Goal: Task Accomplishment & Management: Manage account settings

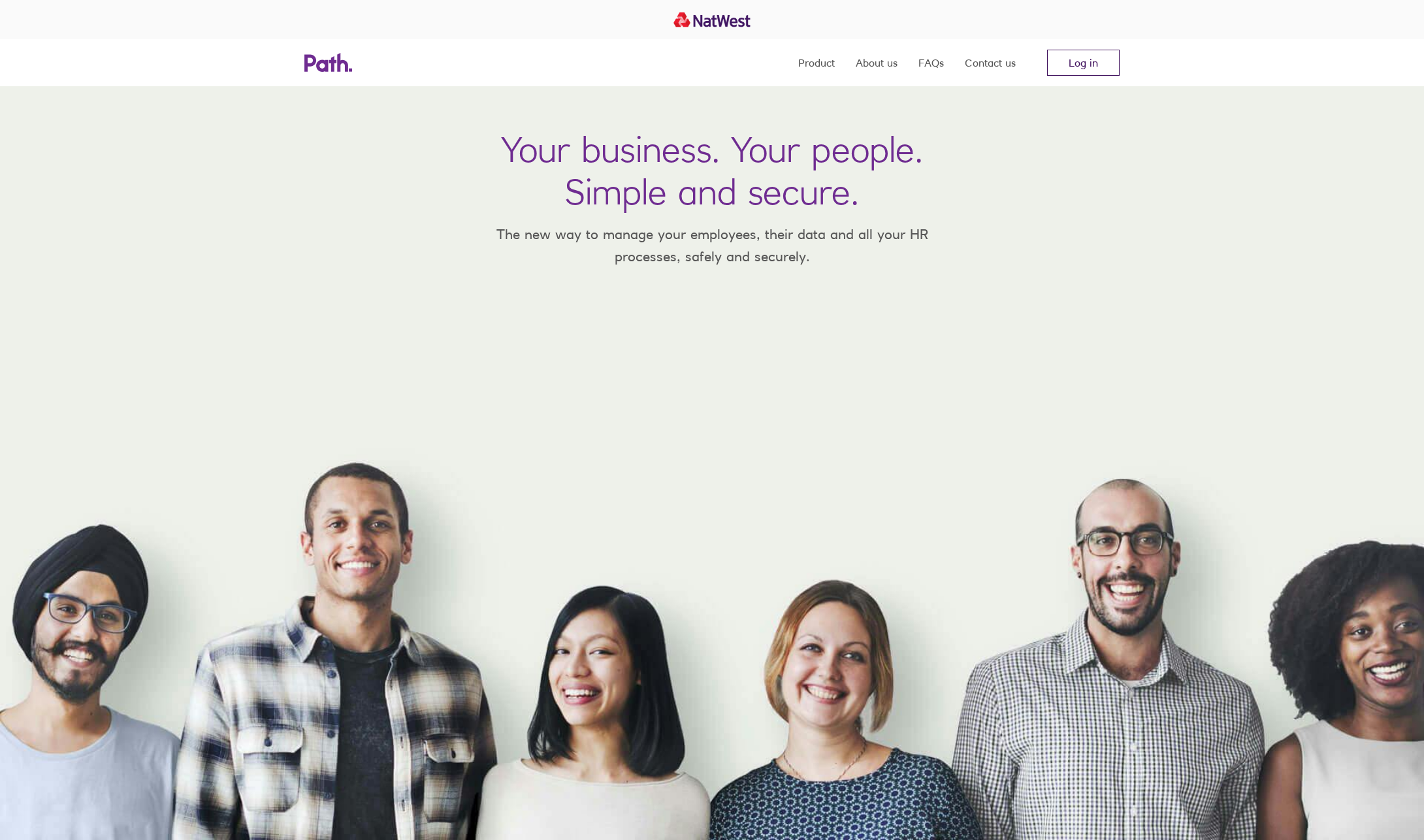
click at [1089, 72] on link "Log in" at bounding box center [1083, 63] width 72 height 26
click at [1078, 61] on link "Log in" at bounding box center [1083, 63] width 72 height 26
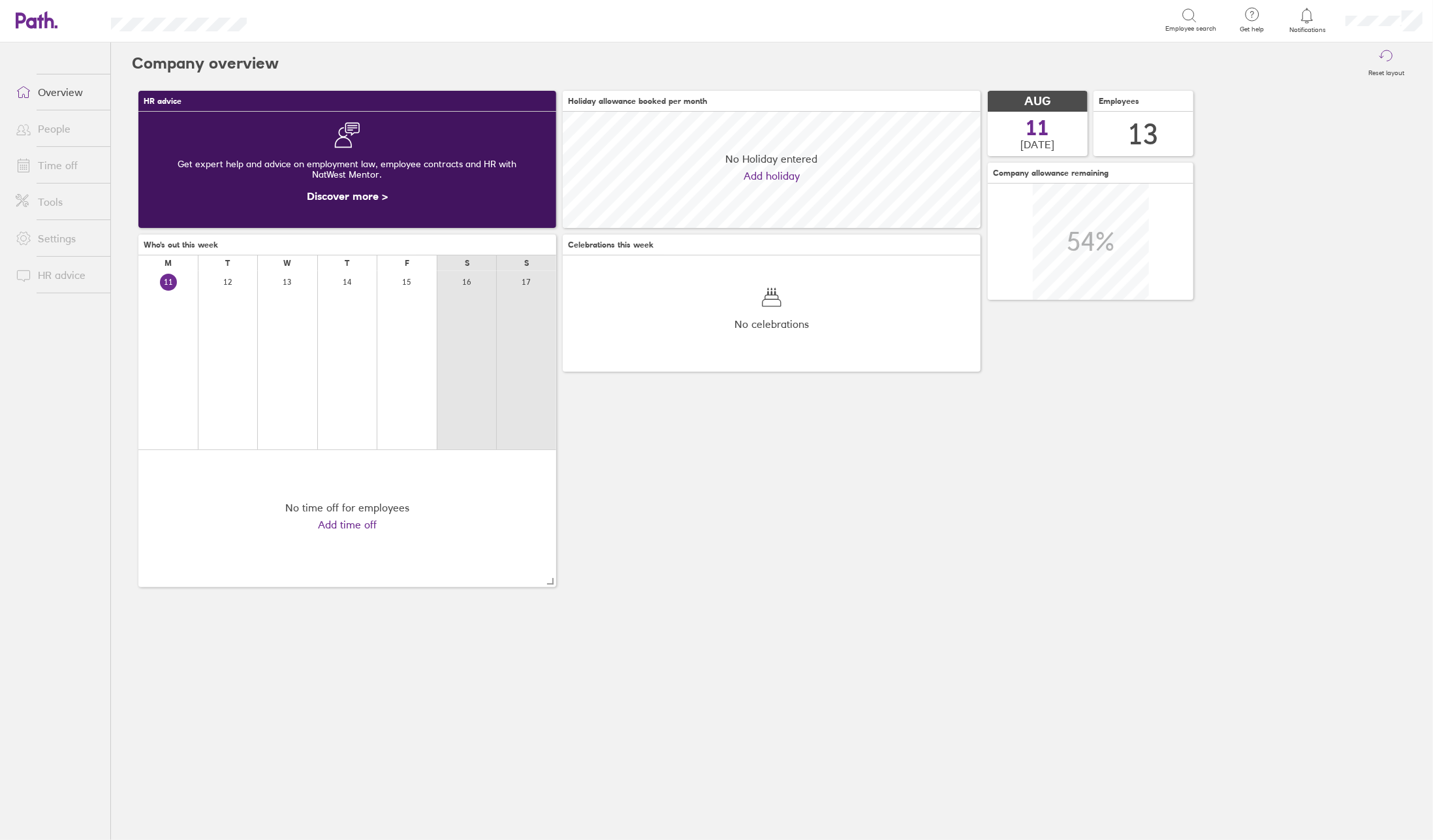
scroll to position [116, 418]
click at [50, 128] on link "People" at bounding box center [57, 128] width 105 height 26
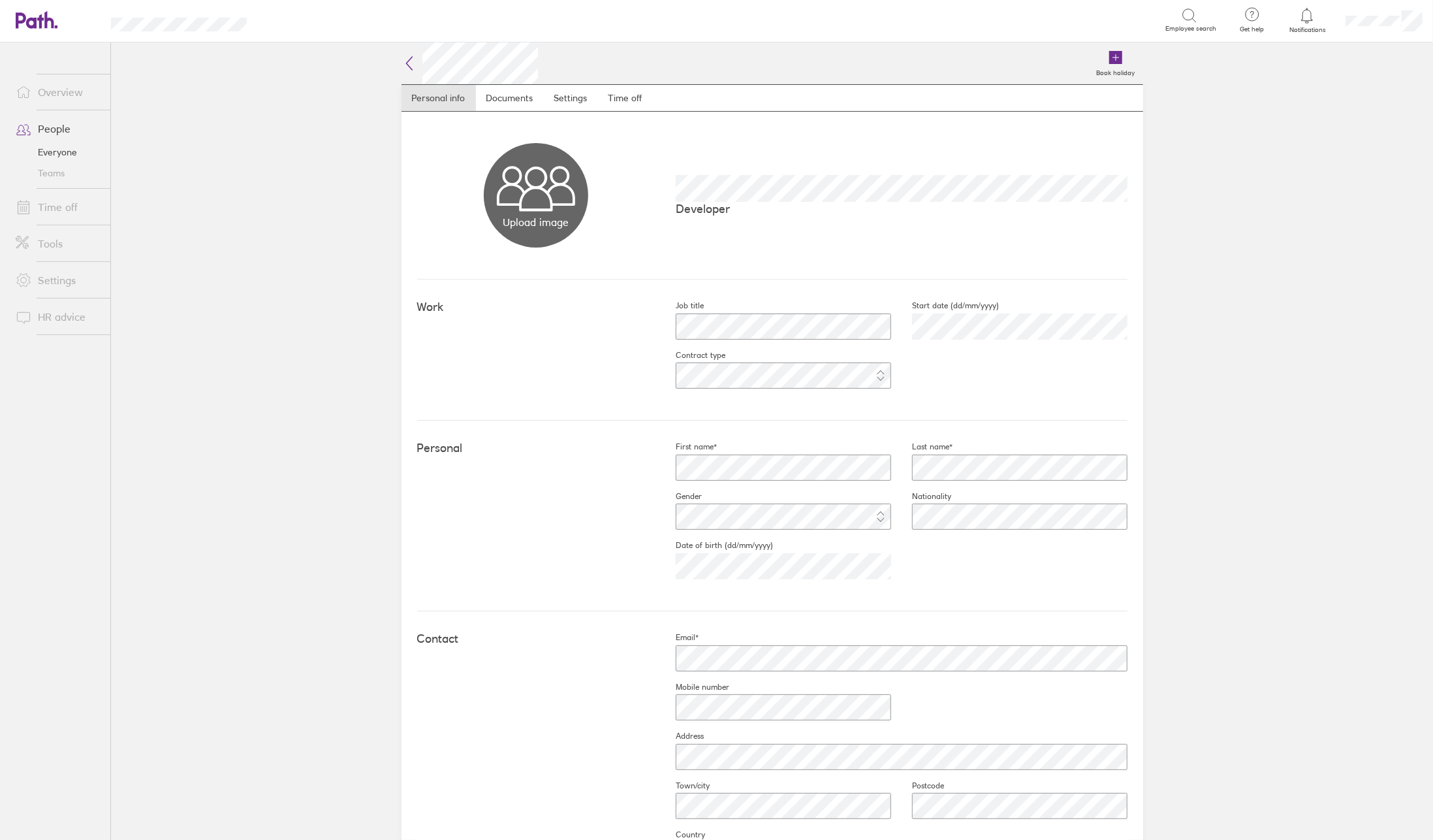
click at [63, 210] on link "Time off" at bounding box center [57, 207] width 105 height 26
